Goal: Communication & Community: Answer question/provide support

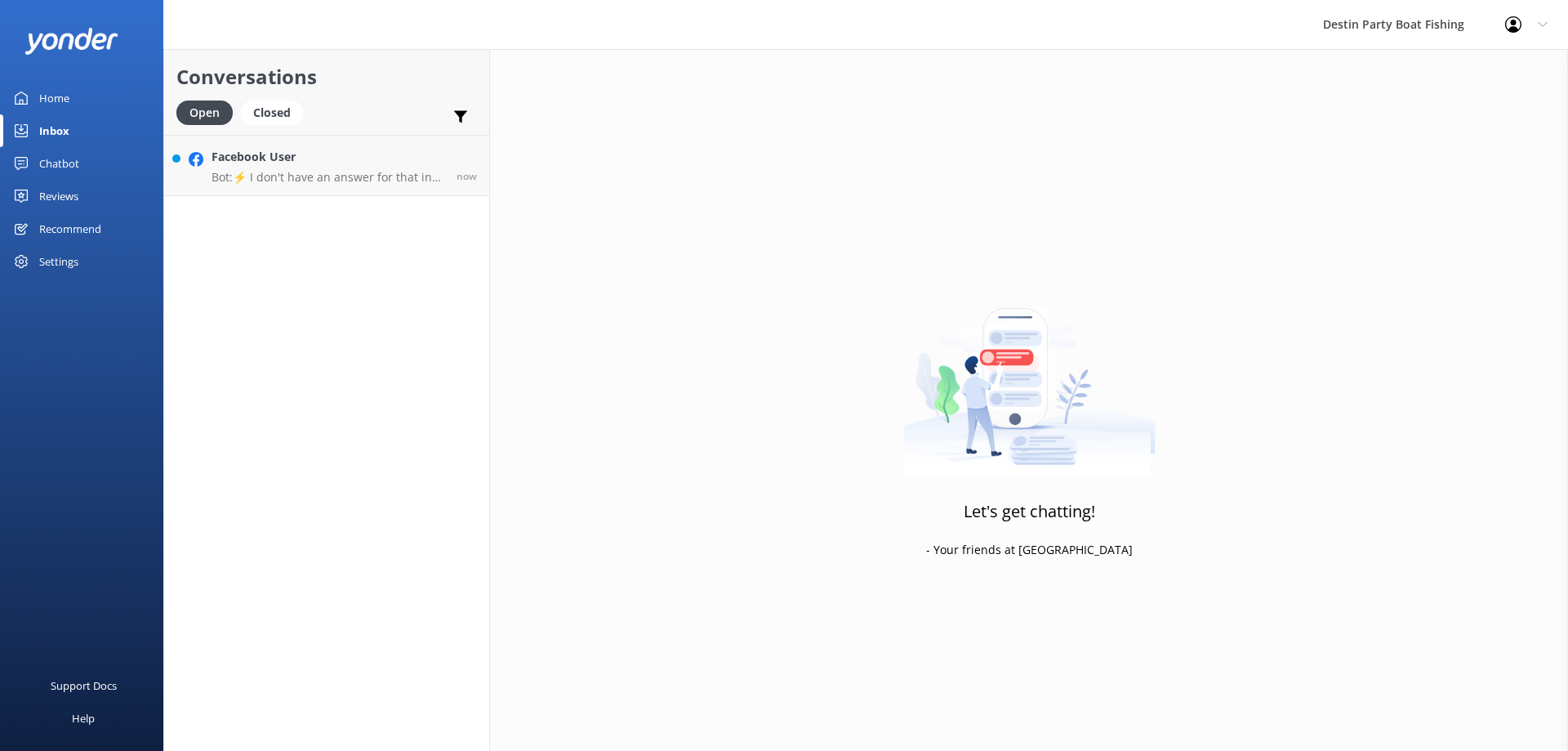
click at [330, 179] on p "Bot: ⚡ I don't have an answer for that in my knowledge base. Please try and rep…" at bounding box center [328, 177] width 233 height 15
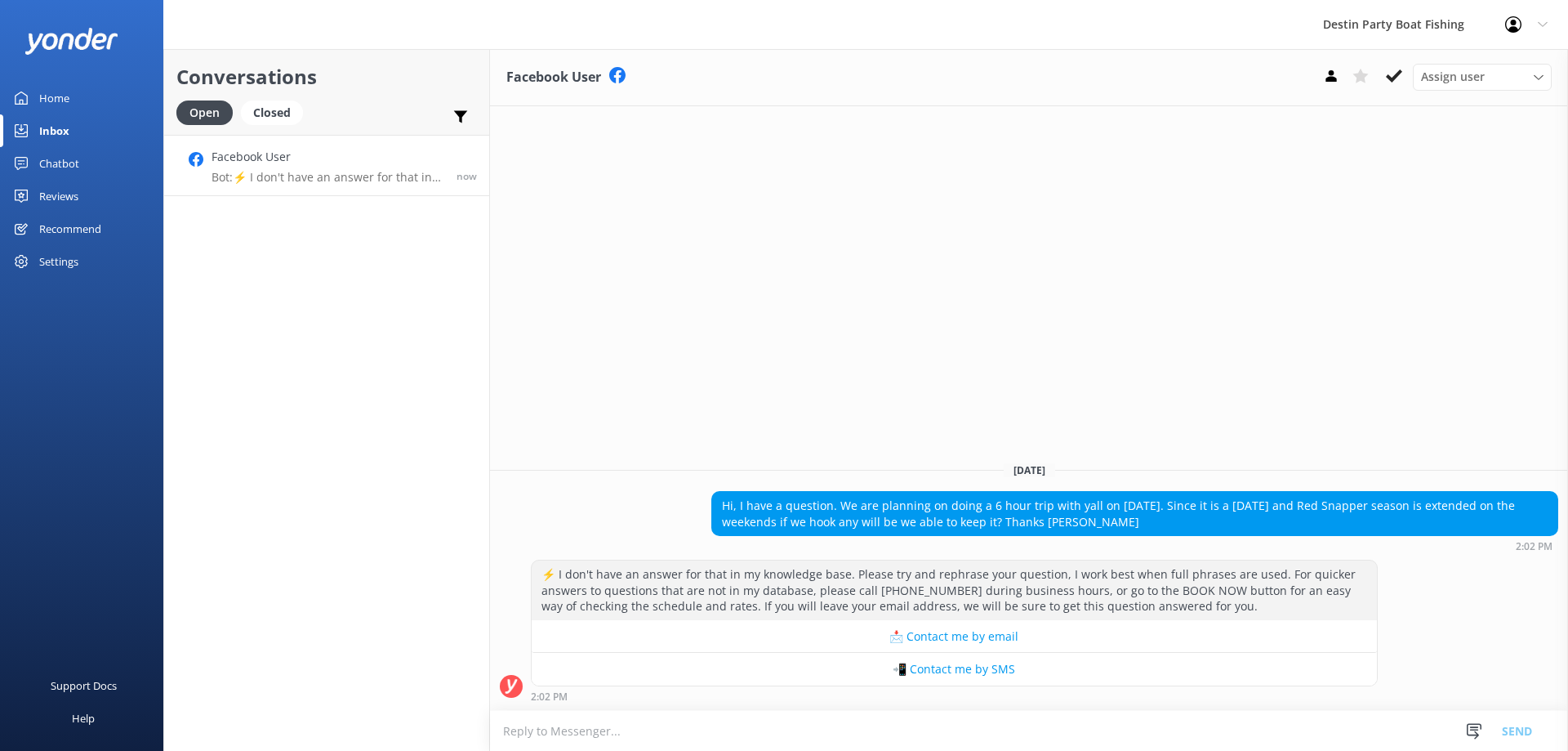
click at [1023, 742] on textarea at bounding box center [1029, 730] width 1078 height 40
type textarea "W"
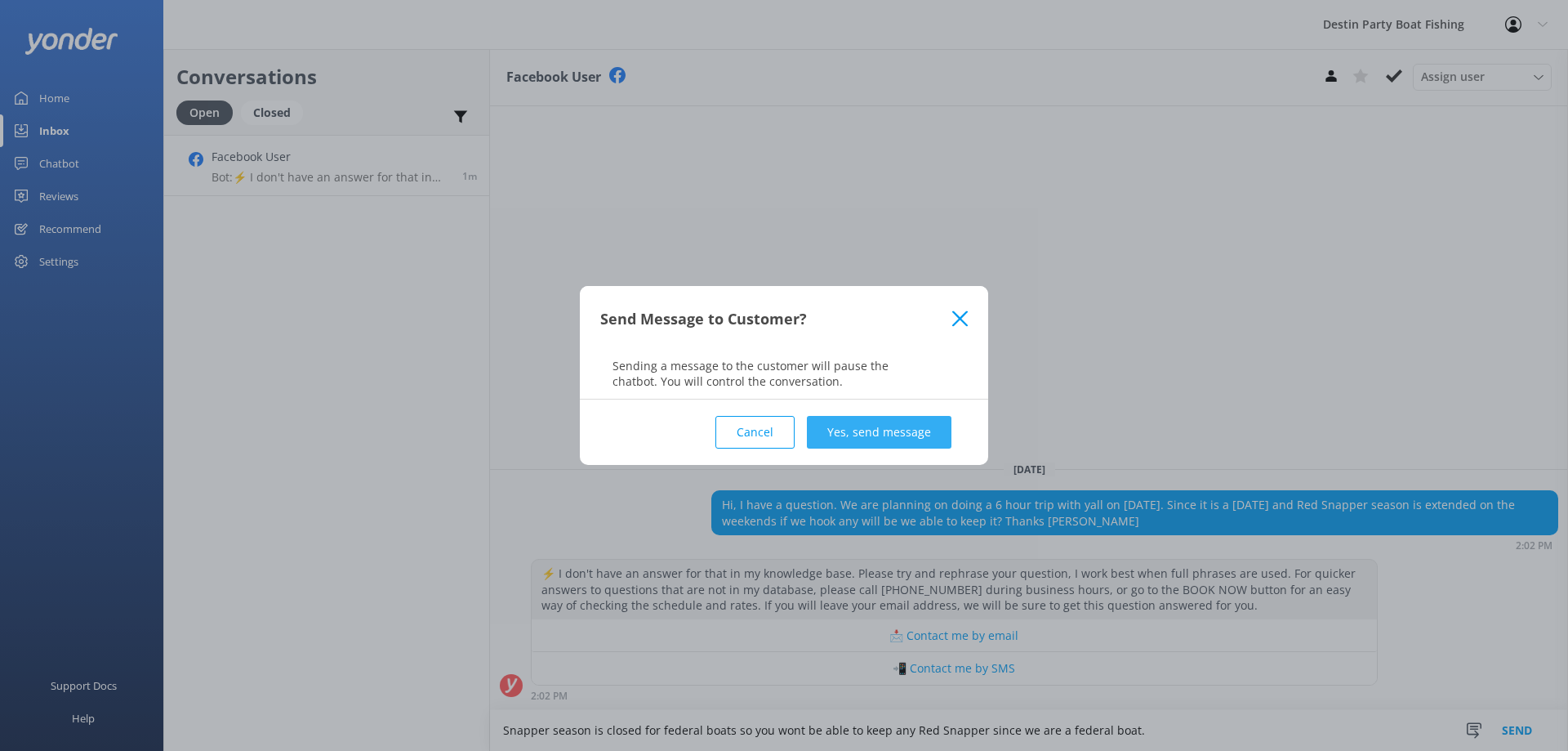
type textarea "Snapper season is closed for federal boats so you wont be able to keep any Red …"
click at [901, 437] on button "Yes, send message" at bounding box center [879, 432] width 145 height 33
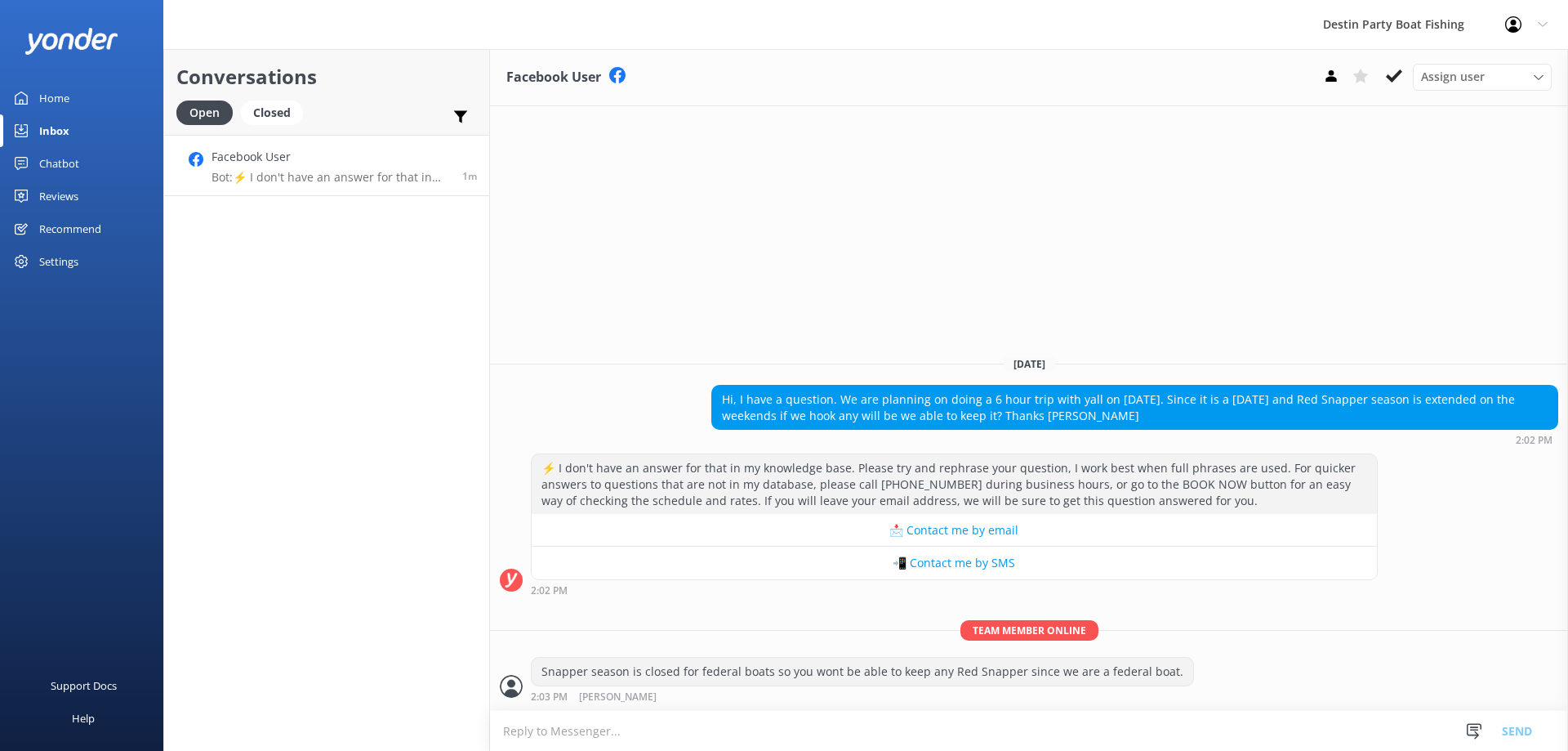
click at [817, 720] on textarea at bounding box center [1029, 730] width 1078 height 40
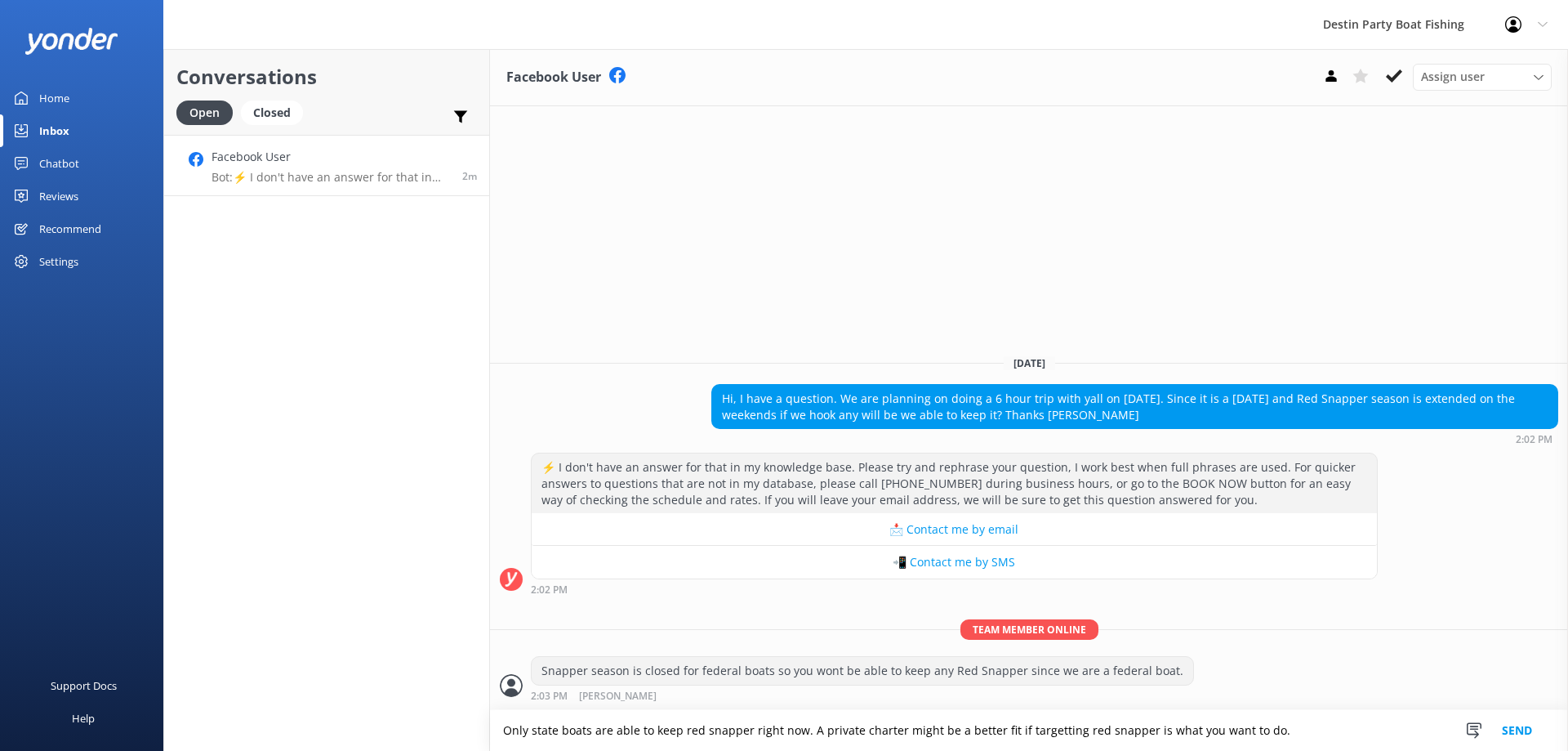
type textarea "Only state boats are able to keep red snapper right now. A private charter migh…"
drag, startPoint x: 1294, startPoint y: 726, endPoint x: 469, endPoint y: 722, distance: 825.0
click at [469, 722] on div "Conversations Open Closed Important Assigned to me Unassigned SMS Facebook User…" at bounding box center [865, 400] width 1404 height 702
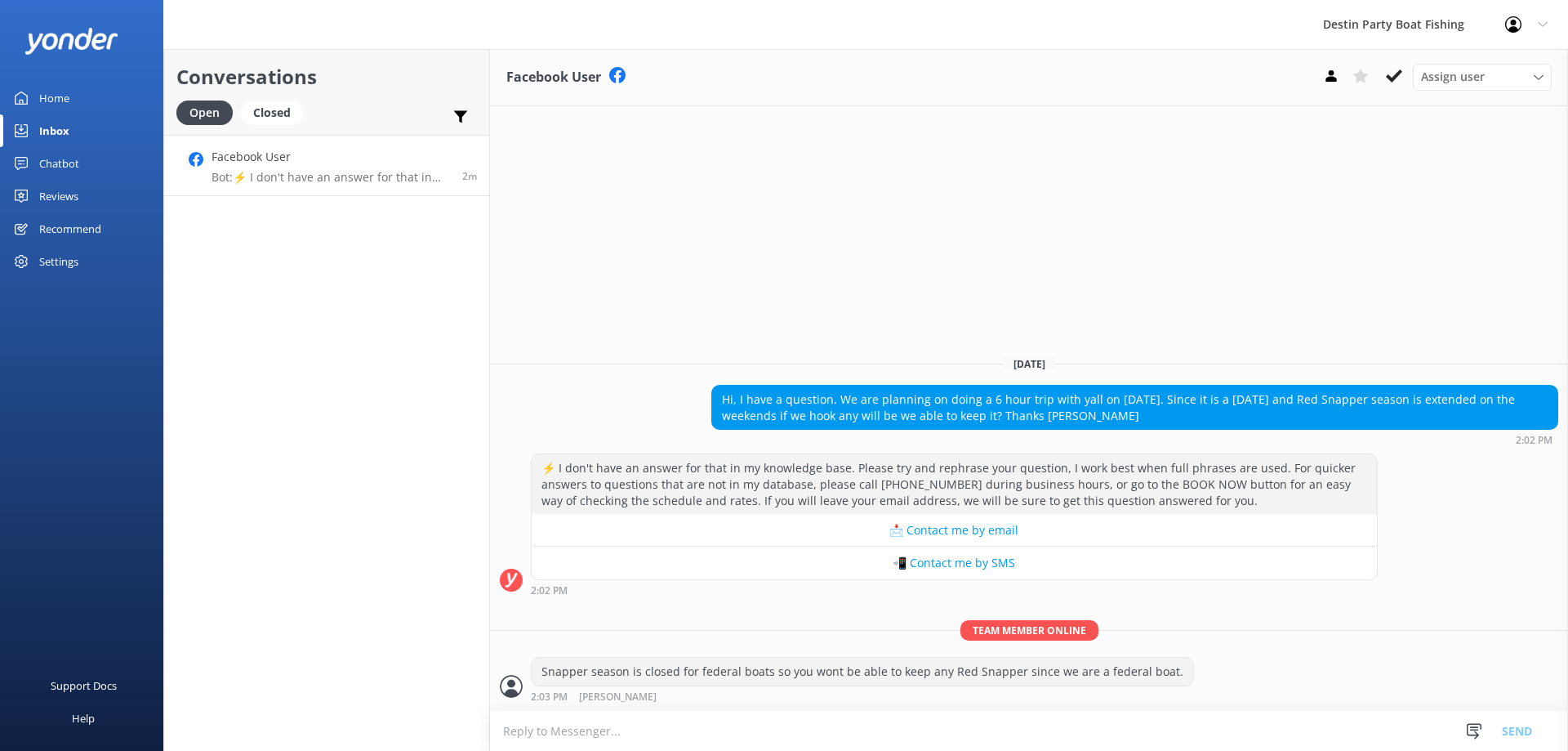
click at [355, 155] on h4 "Facebook User" at bounding box center [331, 156] width 238 height 18
click at [1389, 76] on use at bounding box center [1393, 75] width 16 height 13
